Goal: Task Accomplishment & Management: Manage account settings

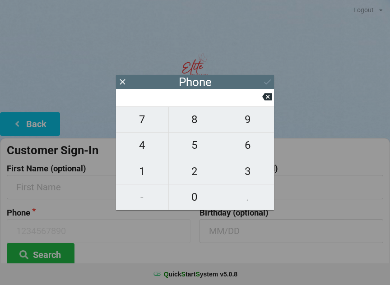
click at [144, 144] on span "4" at bounding box center [142, 145] width 52 height 19
type input "4"
click at [254, 129] on span "9" at bounding box center [247, 119] width 53 height 19
type input "49"
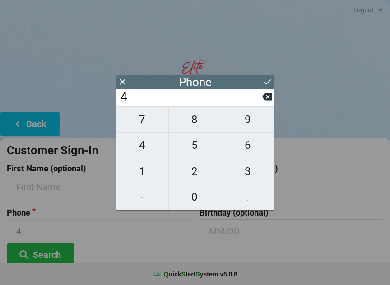
type input "49"
click at [203, 201] on span "0" at bounding box center [195, 197] width 52 height 19
type input "490"
click at [250, 174] on span "3" at bounding box center [247, 171] width 53 height 19
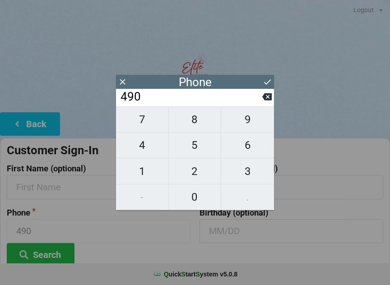
type input "4903"
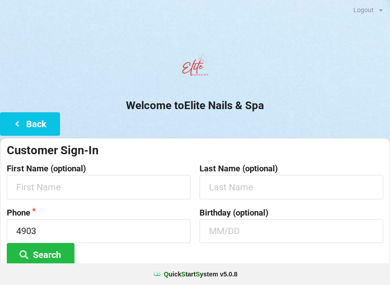
click at [55, 256] on button "Search" at bounding box center [41, 254] width 68 height 23
click at [51, 257] on button "Search" at bounding box center [41, 254] width 68 height 23
click at [96, 189] on input "text" at bounding box center [99, 187] width 184 height 24
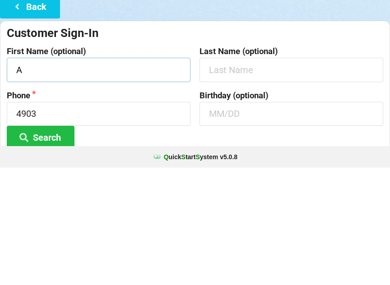
type input "Ai"
click at [21, 120] on icon at bounding box center [17, 124] width 11 height 8
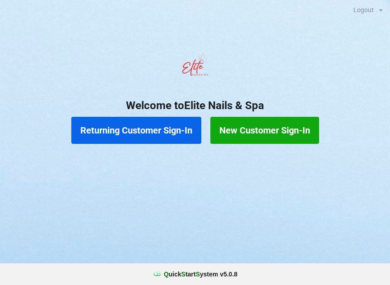
click at [153, 129] on button "Returning Customer Sign-In" at bounding box center [136, 130] width 130 height 27
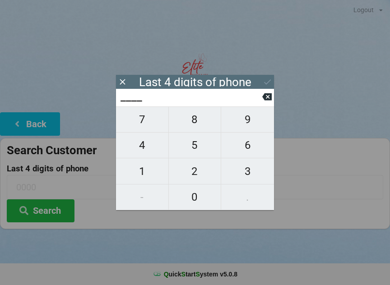
click at [154, 149] on span "4" at bounding box center [142, 145] width 52 height 19
type input "4___"
click at [258, 129] on span "9" at bounding box center [247, 119] width 53 height 19
type input "49__"
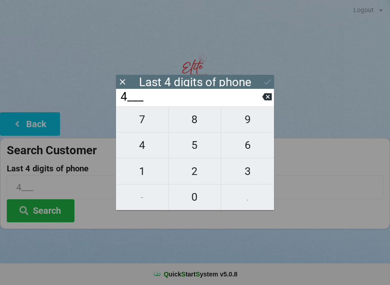
type input "49__"
click at [201, 202] on span "0" at bounding box center [195, 197] width 52 height 19
type input "490_"
click at [253, 171] on span "3" at bounding box center [247, 171] width 53 height 19
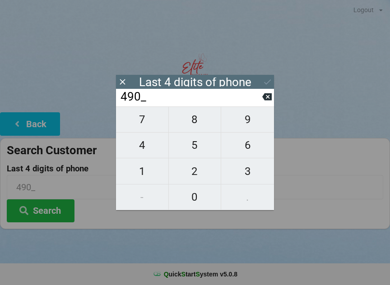
type input "4903"
click at [53, 214] on button "Search" at bounding box center [41, 211] width 68 height 23
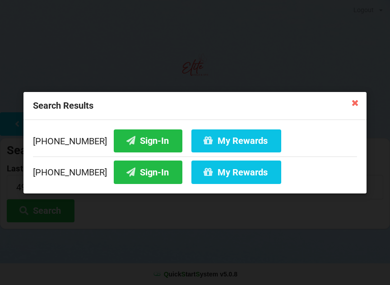
click at [218, 141] on button "My Rewards" at bounding box center [236, 140] width 90 height 23
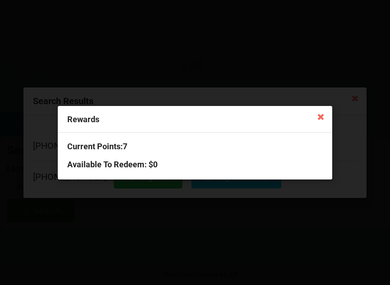
click at [319, 116] on icon at bounding box center [320, 116] width 14 height 14
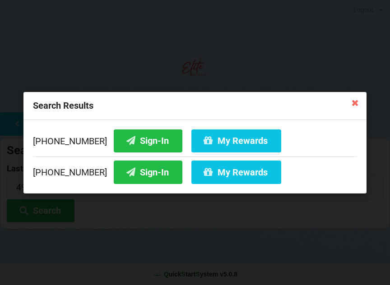
click at [126, 140] on button "Sign-In" at bounding box center [148, 140] width 69 height 23
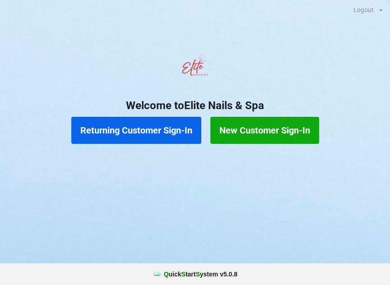
click at [118, 124] on button "Returning Customer Sign-In" at bounding box center [136, 130] width 130 height 27
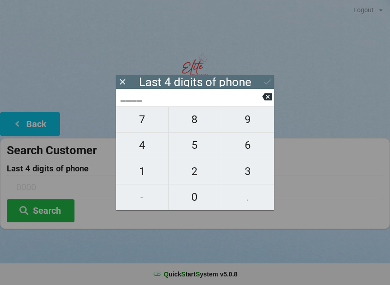
click at [250, 128] on span "9" at bounding box center [247, 119] width 53 height 19
type input "9___"
click at [249, 129] on span "9" at bounding box center [247, 119] width 53 height 19
type input "99__"
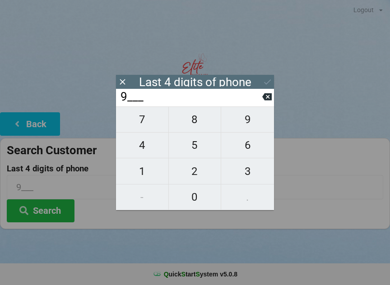
type input "99__"
click at [137, 178] on span "1" at bounding box center [142, 171] width 52 height 19
type input "991_"
click at [190, 154] on span "5" at bounding box center [195, 145] width 52 height 19
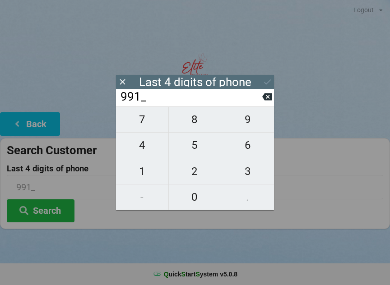
type input "9915"
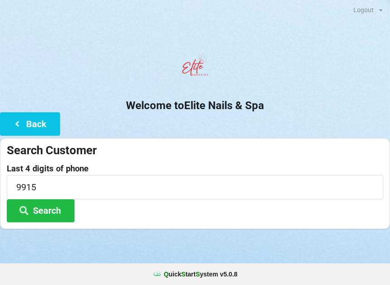
click at [43, 212] on button "Search" at bounding box center [41, 211] width 68 height 23
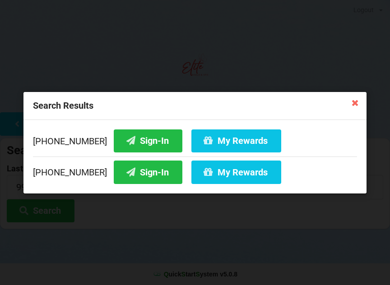
click at [224, 143] on button "My Rewards" at bounding box center [236, 140] width 90 height 23
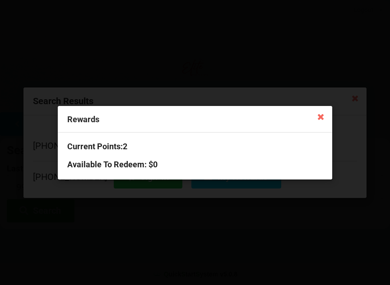
click at [316, 119] on icon at bounding box center [320, 116] width 14 height 14
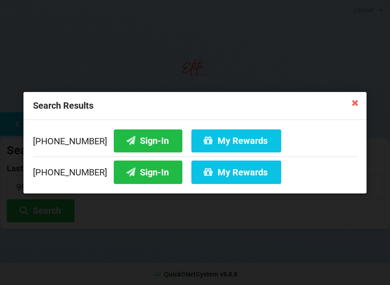
click at [224, 140] on button "My Rewards" at bounding box center [236, 140] width 90 height 23
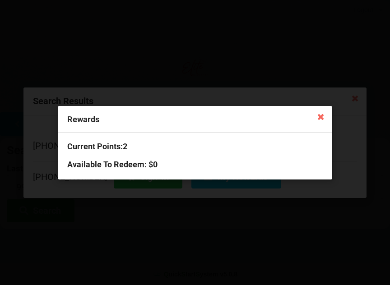
click at [101, 146] on h3 "Current Points: 2" at bounding box center [195, 146] width 256 height 10
